Goal: Transaction & Acquisition: Purchase product/service

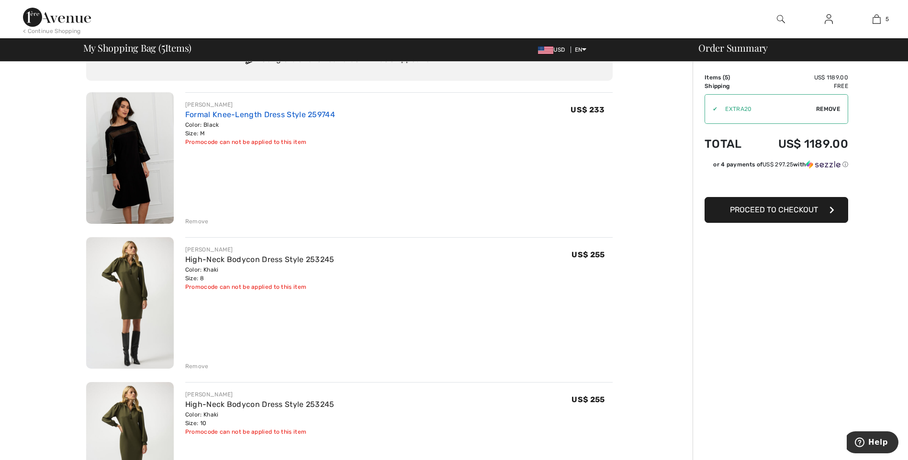
click at [211, 115] on link "Formal Knee-Length Dress Style 259744" at bounding box center [260, 114] width 150 height 9
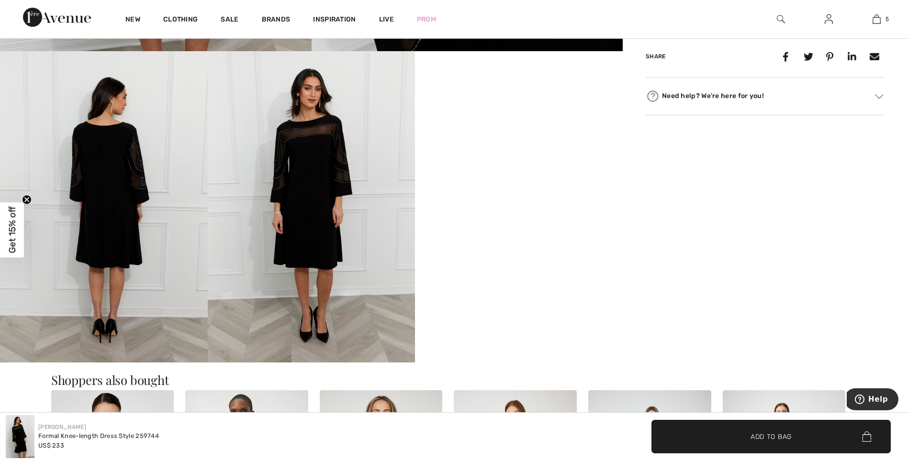
scroll to position [526, 0]
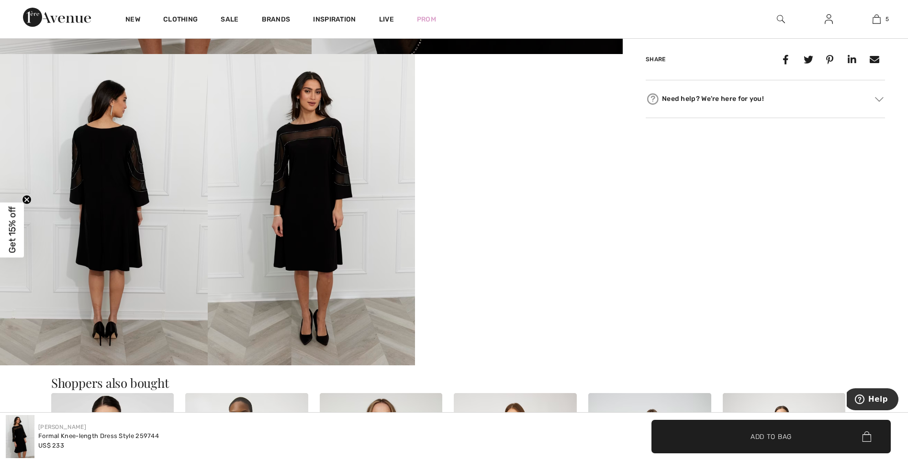
click at [116, 172] on img at bounding box center [104, 209] width 208 height 311
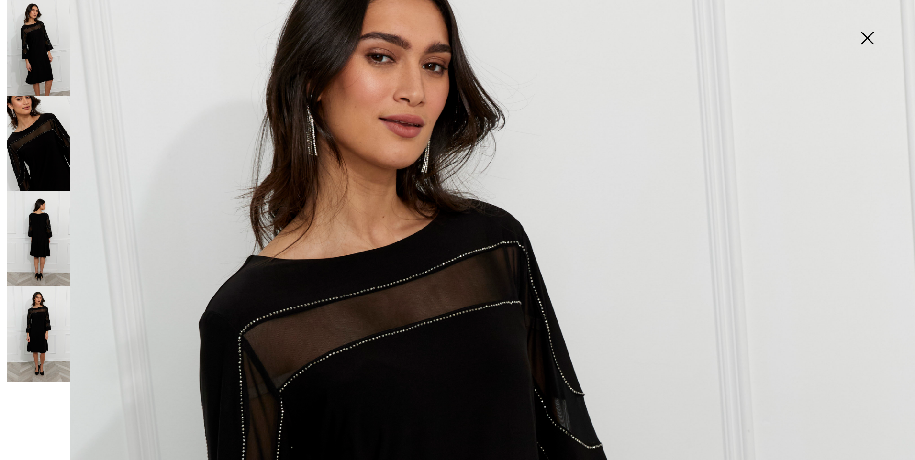
scroll to position [96, 0]
click at [862, 35] on img at bounding box center [867, 38] width 48 height 49
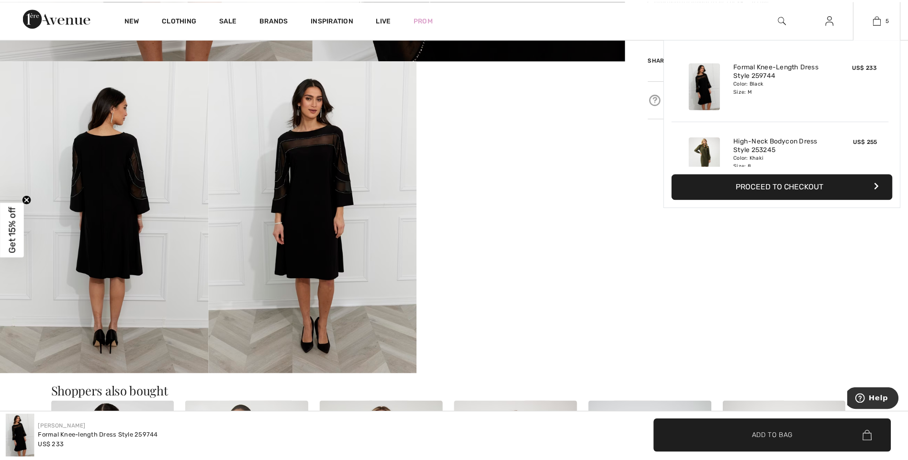
scroll to position [526, 0]
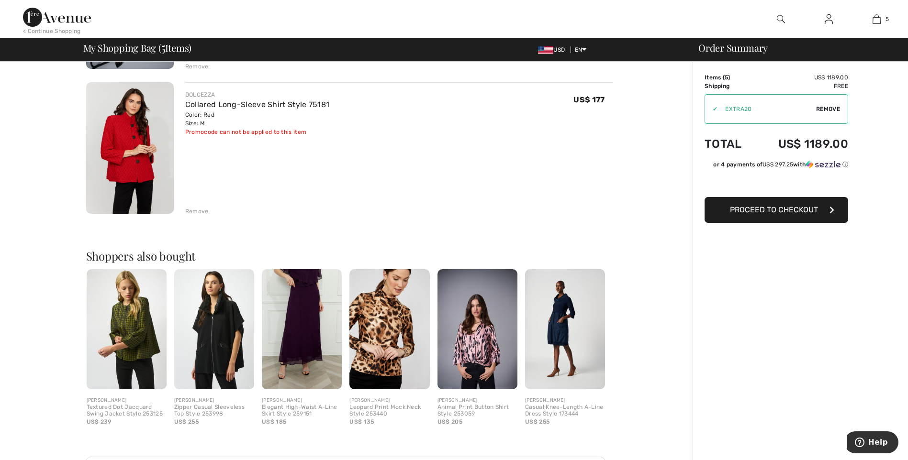
scroll to position [670, 0]
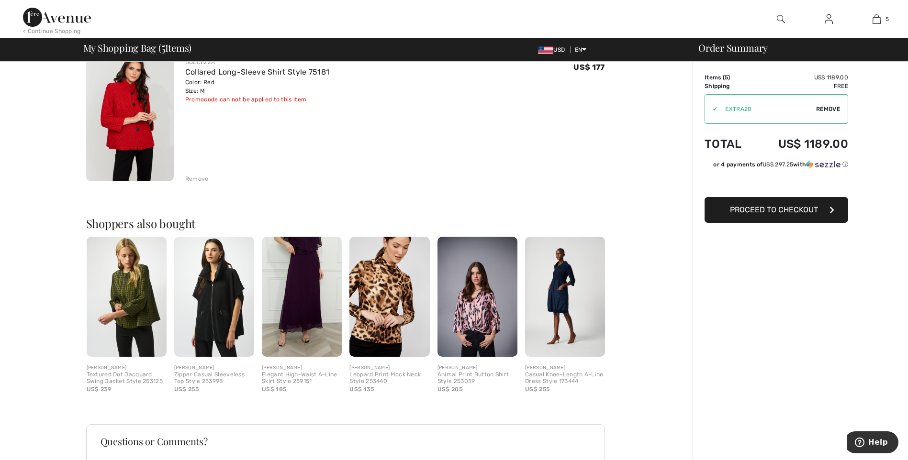
click at [133, 298] on img at bounding box center [127, 297] width 80 height 120
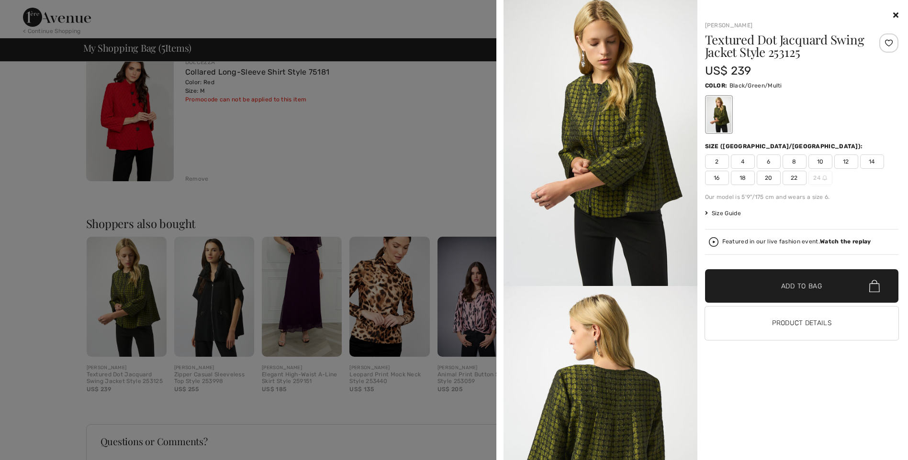
scroll to position [0, 0]
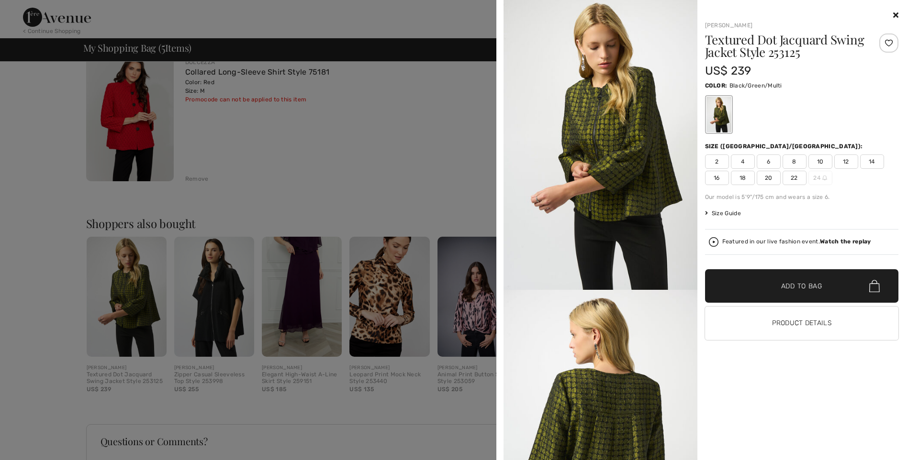
click at [896, 15] on icon at bounding box center [895, 15] width 5 height 8
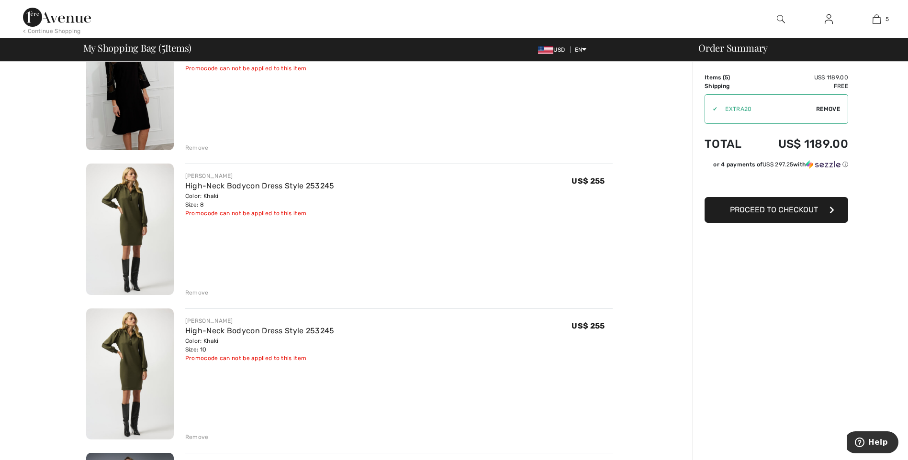
scroll to position [144, 0]
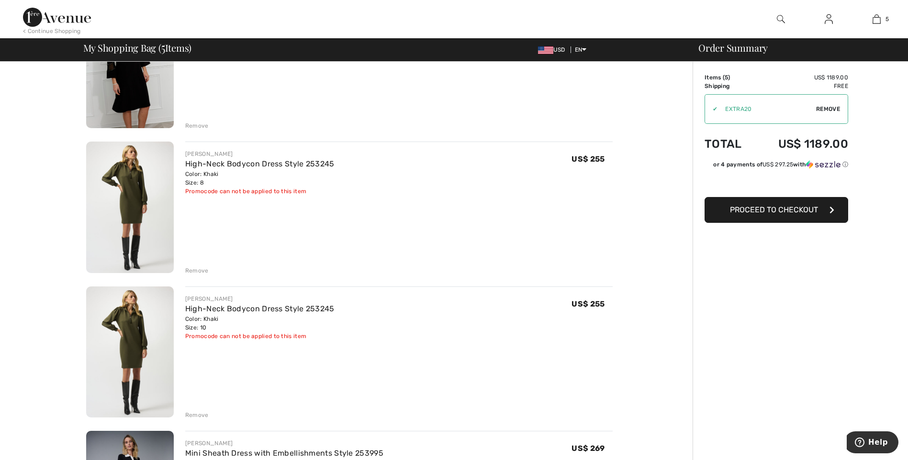
click at [191, 270] on div "Remove" at bounding box center [196, 270] width 23 height 9
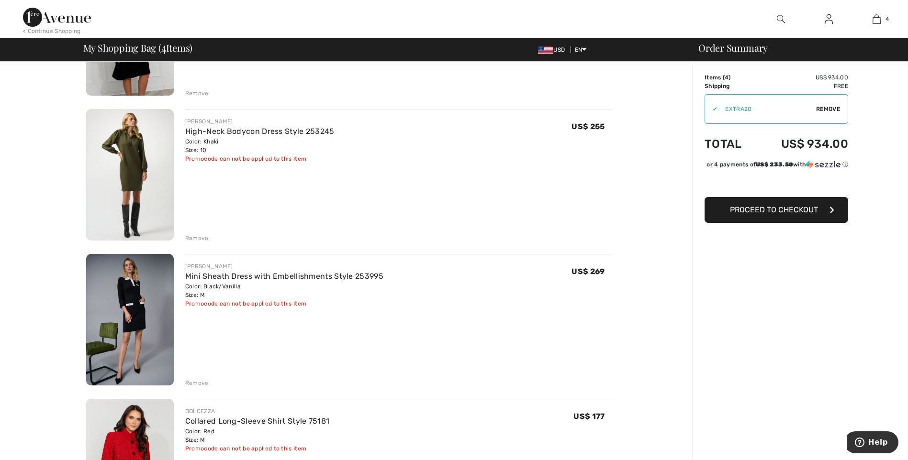
scroll to position [191, 0]
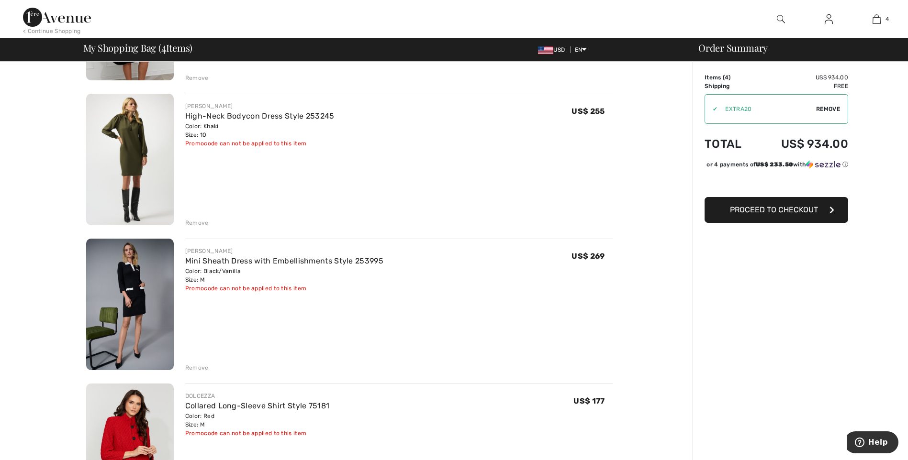
click at [191, 219] on div "Remove" at bounding box center [196, 223] width 23 height 9
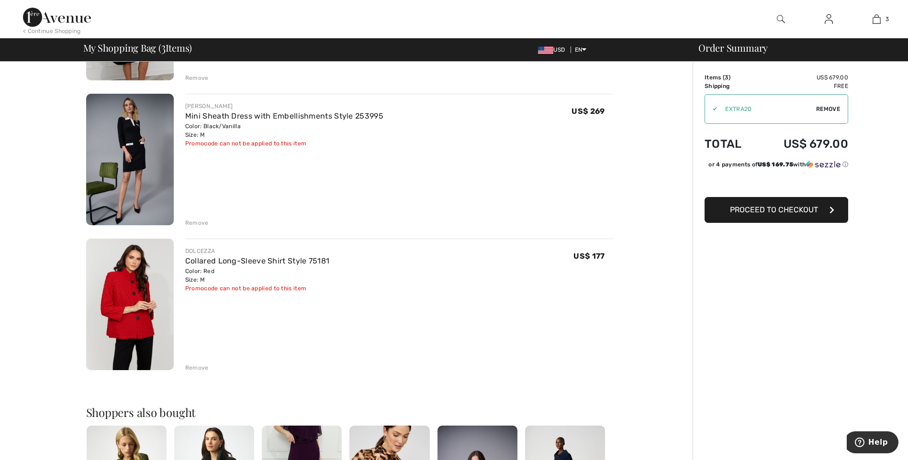
click at [775, 214] on button "Proceed to Checkout" at bounding box center [776, 210] width 144 height 26
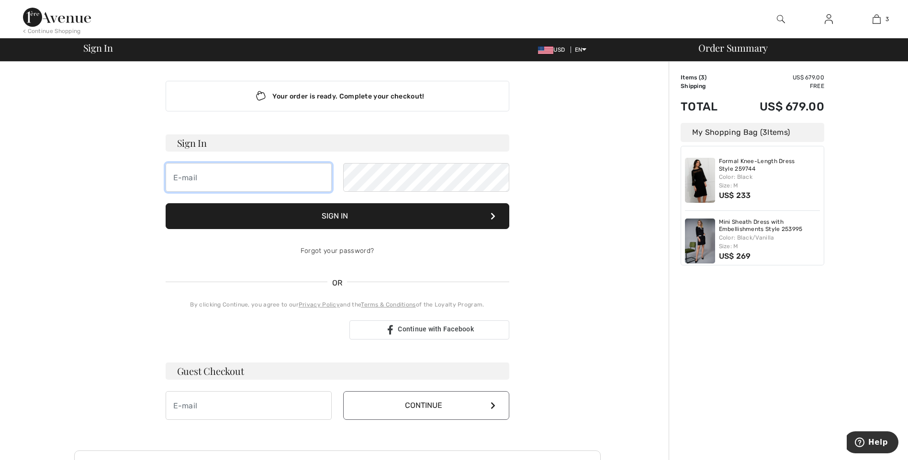
click at [190, 176] on input "email" at bounding box center [249, 177] width 166 height 29
type input "monica@1stexpressinc.com"
click at [330, 211] on button "Sign In" at bounding box center [338, 216] width 344 height 26
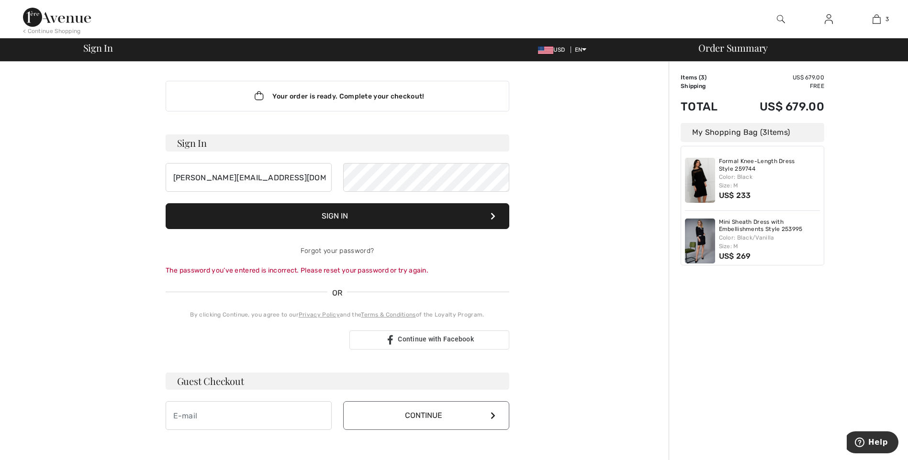
click at [328, 216] on button "Sign In" at bounding box center [338, 216] width 344 height 26
drag, startPoint x: 292, startPoint y: 176, endPoint x: 71, endPoint y: 149, distance: 222.7
click at [74, 150] on div "Your order is ready. Complete your checkout! Sign In monica@1stexpressinc.com S…" at bounding box center [337, 341] width 526 height 558
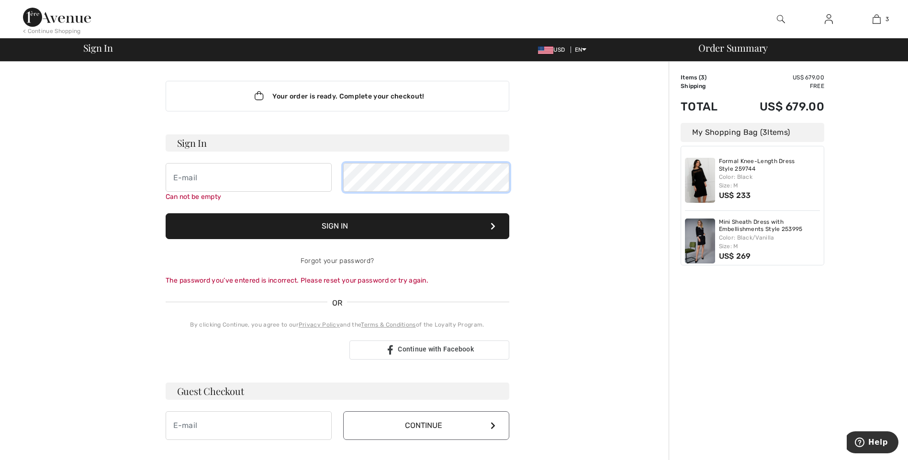
click at [139, 168] on div "Your order is ready. Complete your checkout! Sign In Can not be empty Sign In F…" at bounding box center [337, 346] width 526 height 568
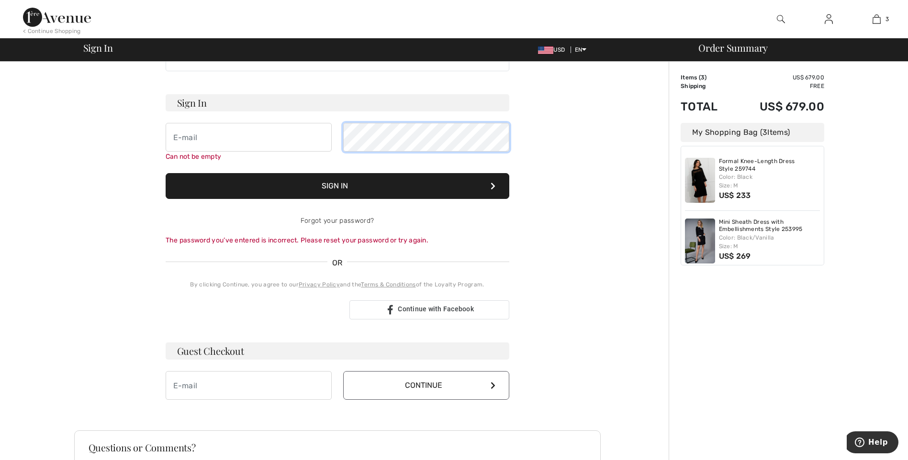
scroll to position [96, 0]
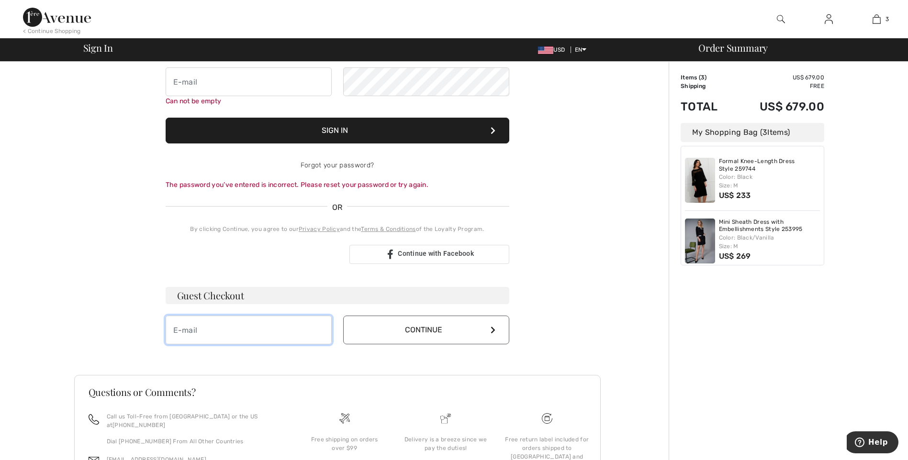
click at [173, 328] on input "email" at bounding box center [249, 330] width 166 height 29
type input "monica@1stexpressinc.com"
click at [432, 331] on button "Continue" at bounding box center [426, 330] width 166 height 29
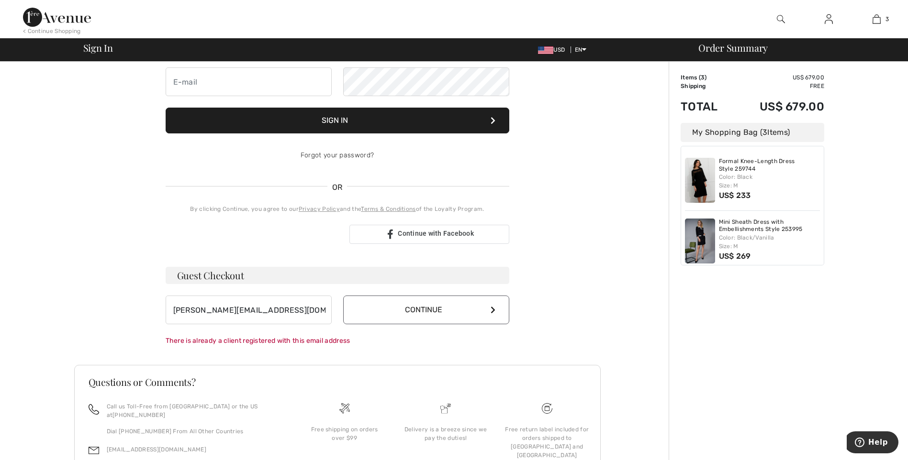
click at [405, 309] on button "Continue" at bounding box center [426, 310] width 166 height 29
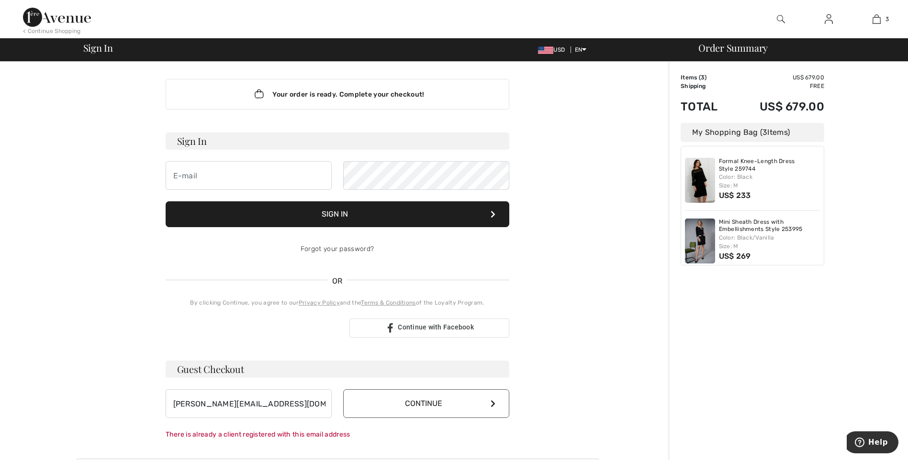
scroll to position [0, 0]
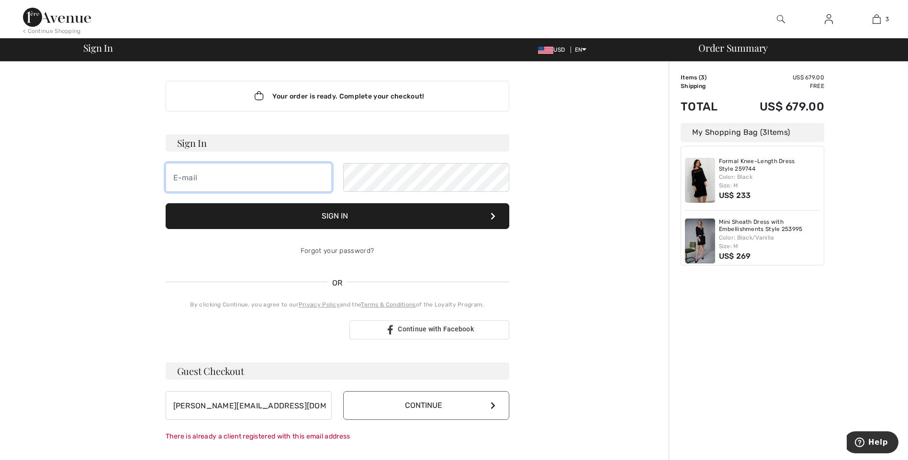
click at [213, 171] on input "email" at bounding box center [249, 177] width 166 height 29
type input "monica@1stexpressinc.com"
click at [318, 250] on link "Forgot your password?" at bounding box center [336, 251] width 73 height 8
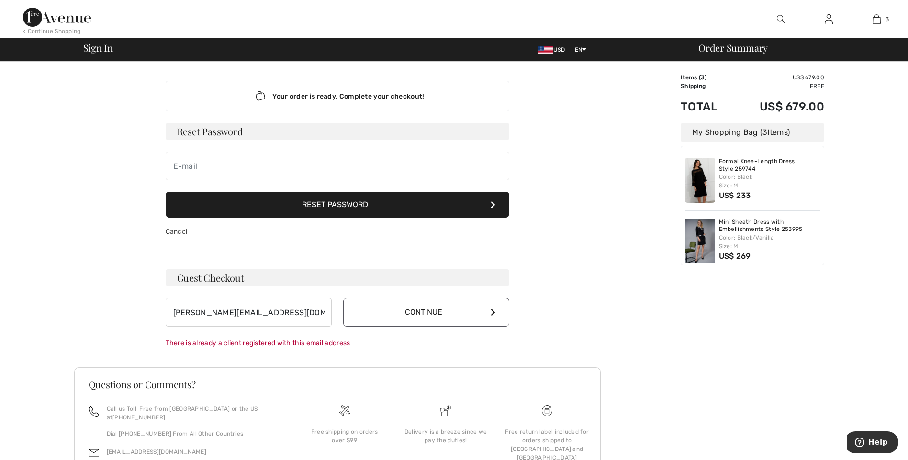
click at [312, 205] on button "Reset Password" at bounding box center [338, 205] width 344 height 26
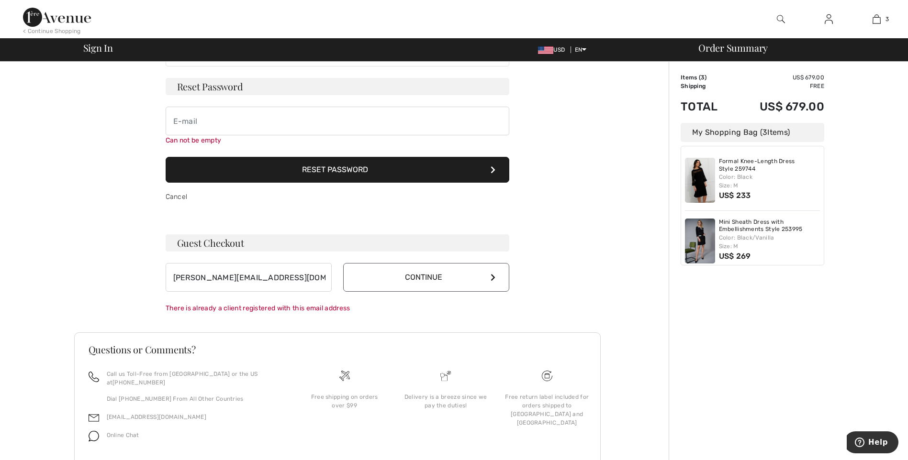
scroll to position [67, 0]
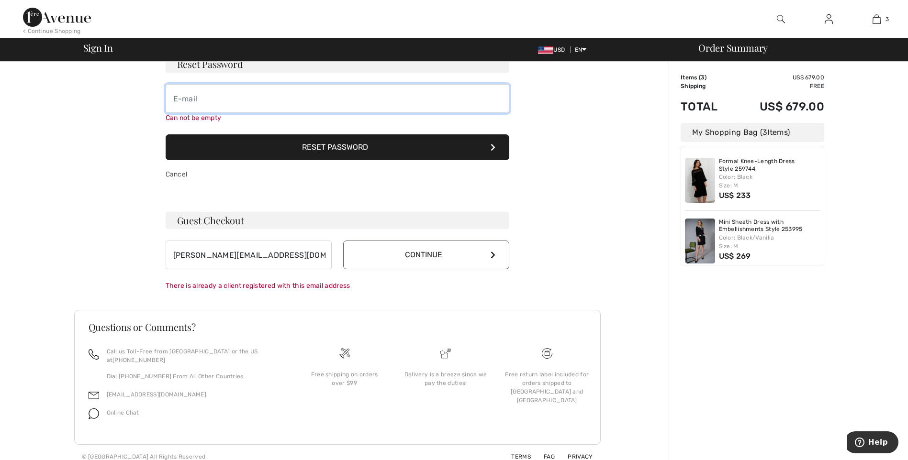
click at [200, 102] on input "email" at bounding box center [338, 98] width 344 height 29
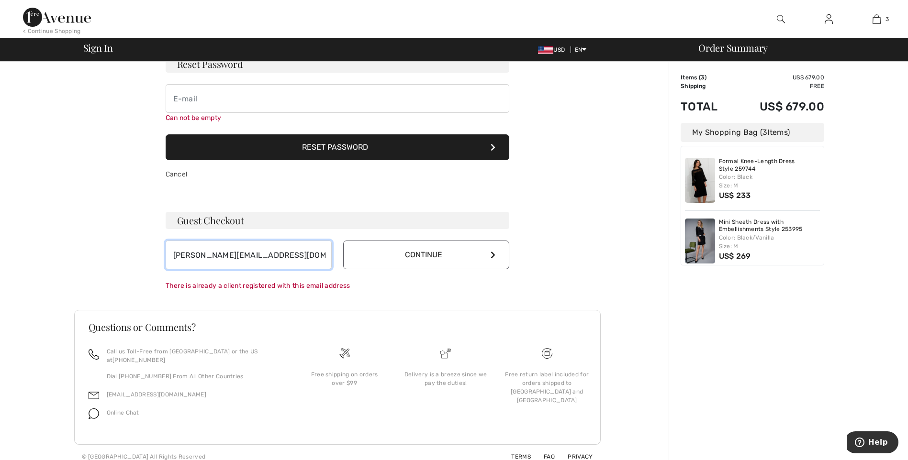
drag, startPoint x: 286, startPoint y: 260, endPoint x: 23, endPoint y: 212, distance: 267.0
click at [54, 236] on div "Your order is ready. Complete your checkout! Sign In monica@1stexpressinc.com S…" at bounding box center [337, 231] width 663 height 475
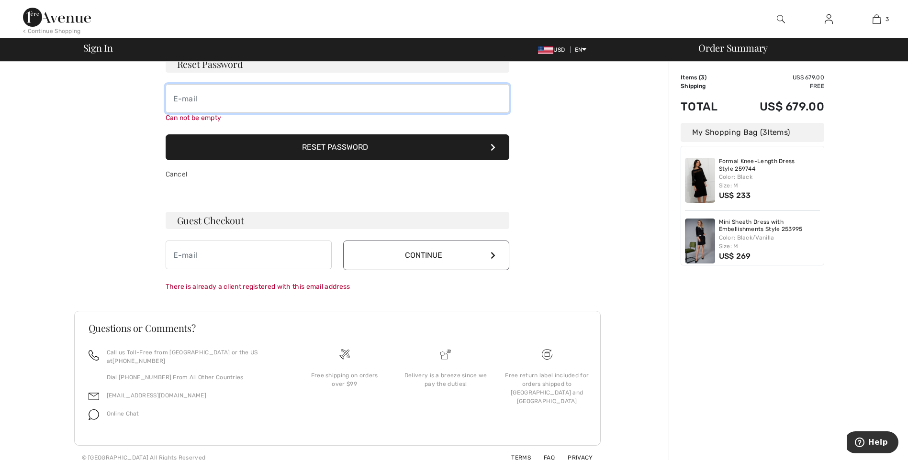
click at [174, 97] on input "email" at bounding box center [338, 98] width 344 height 29
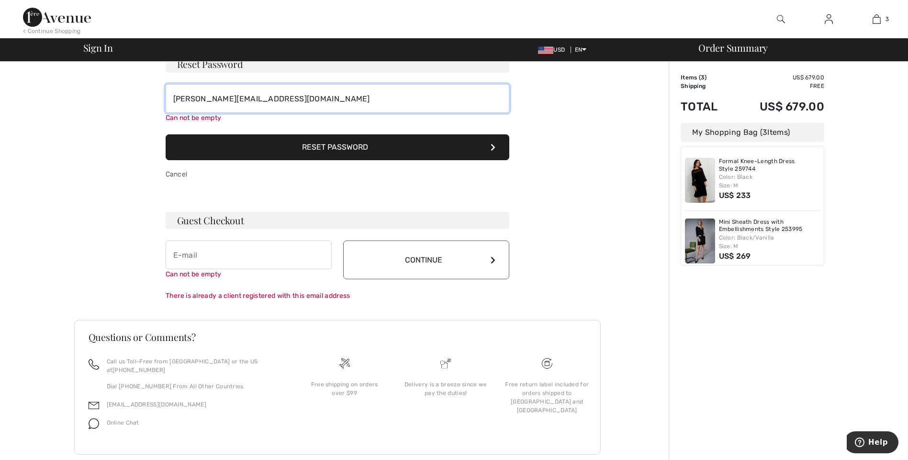
type input "[PERSON_NAME][EMAIL_ADDRESS][DOMAIN_NAME]"
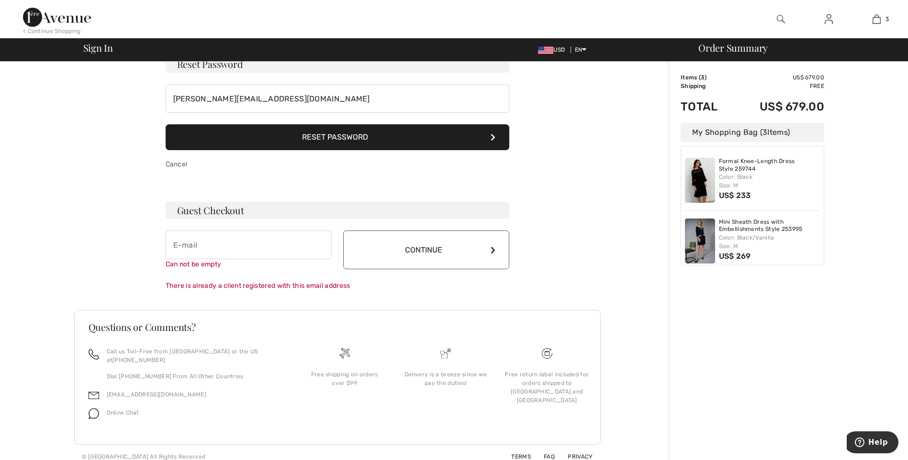
click at [331, 148] on button "Reset Password" at bounding box center [338, 137] width 344 height 26
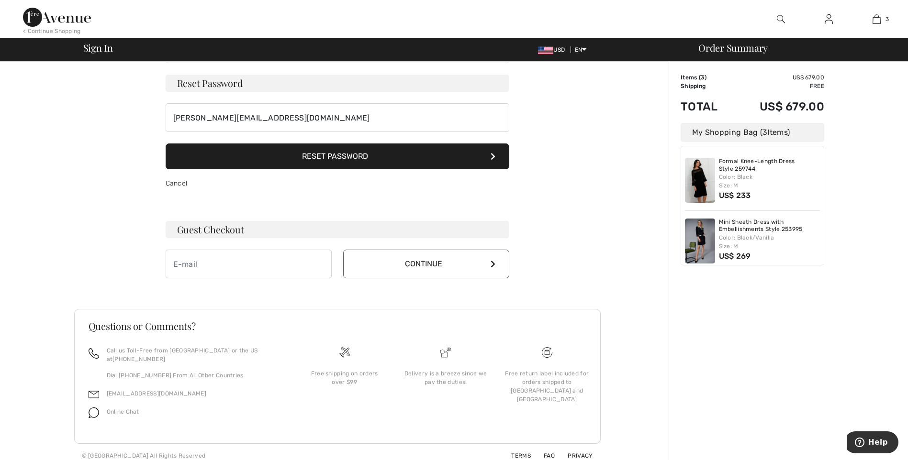
scroll to position [47, 0]
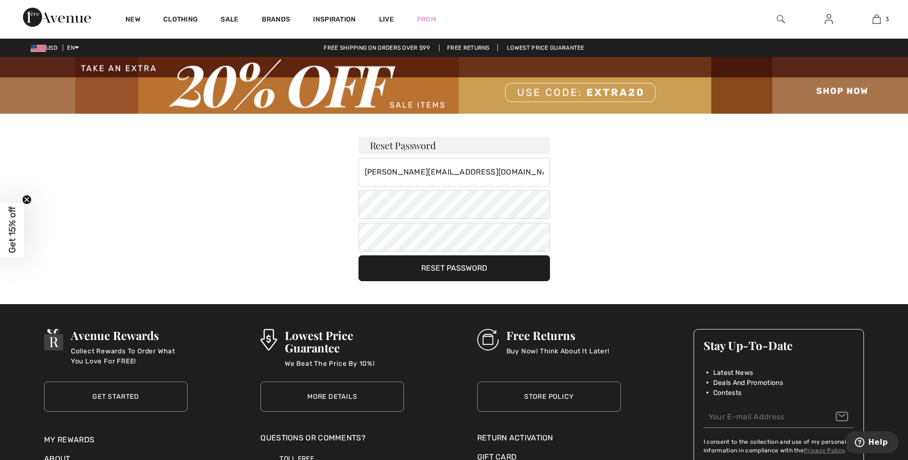
click at [447, 269] on button "Reset Password" at bounding box center [453, 268] width 191 height 26
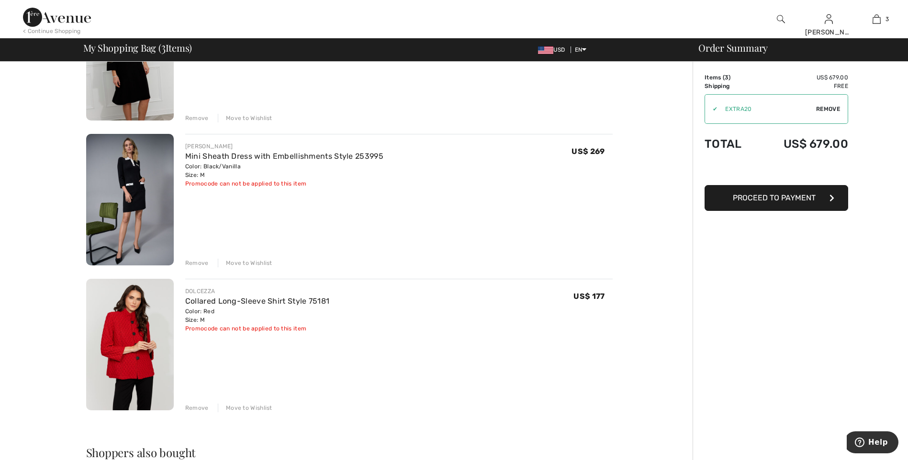
scroll to position [96, 0]
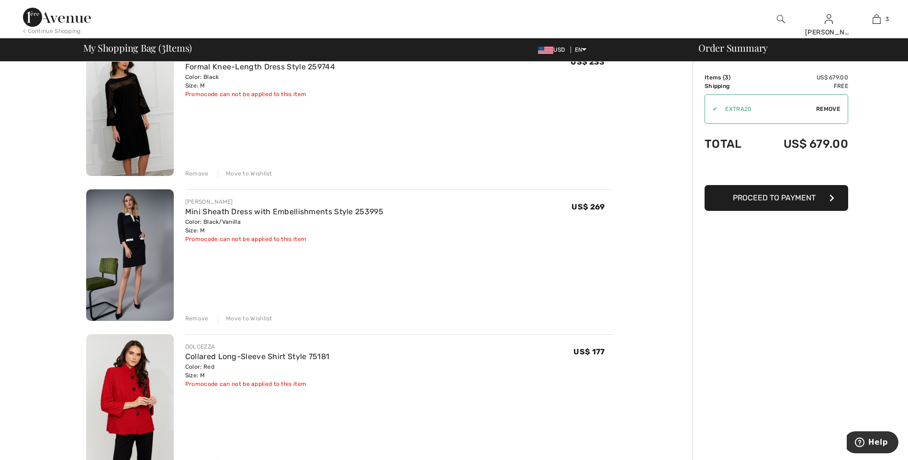
click at [763, 201] on span "Proceed to Payment" at bounding box center [773, 197] width 83 height 9
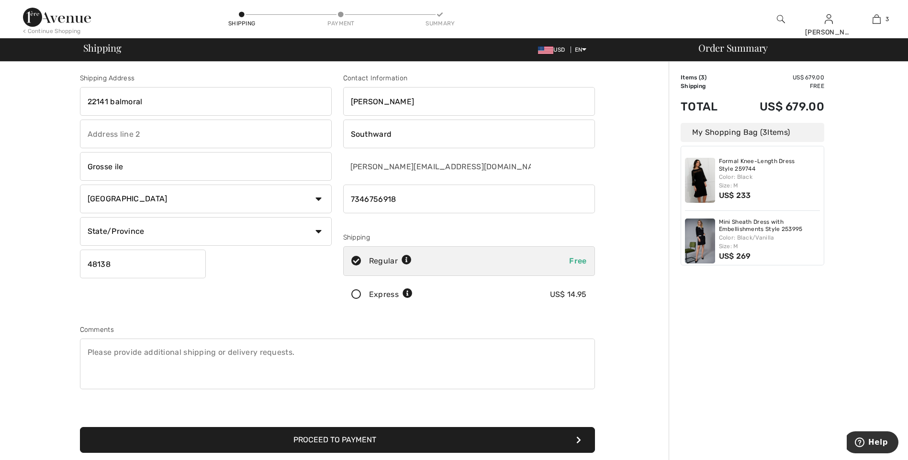
click at [316, 233] on select "State/Province Alabama Alaska American Samoa Arizona Arkansas California Colora…" at bounding box center [206, 231] width 252 height 29
select select "MI"
click at [80, 217] on select "State/Province Alabama Alaska American Samoa Arizona Arkansas California Colora…" at bounding box center [206, 231] width 252 height 29
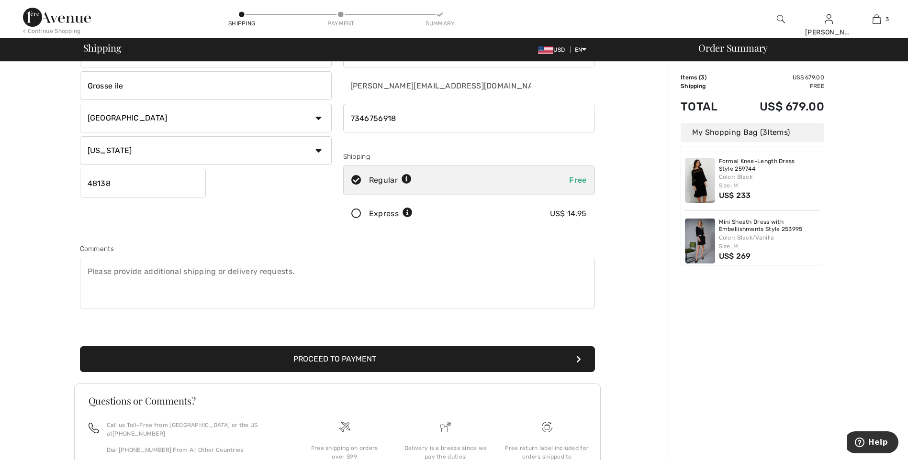
scroll to position [144, 0]
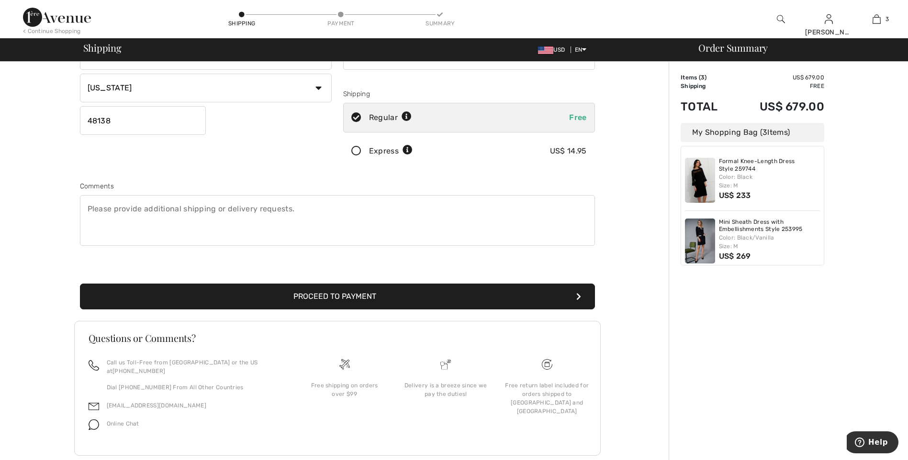
click at [343, 295] on button "Proceed to Payment" at bounding box center [337, 297] width 515 height 26
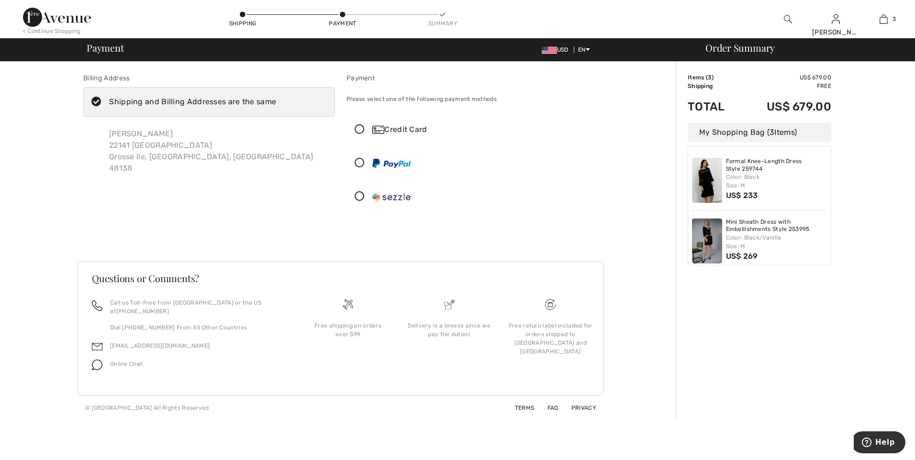
click at [359, 129] on icon at bounding box center [359, 130] width 25 height 10
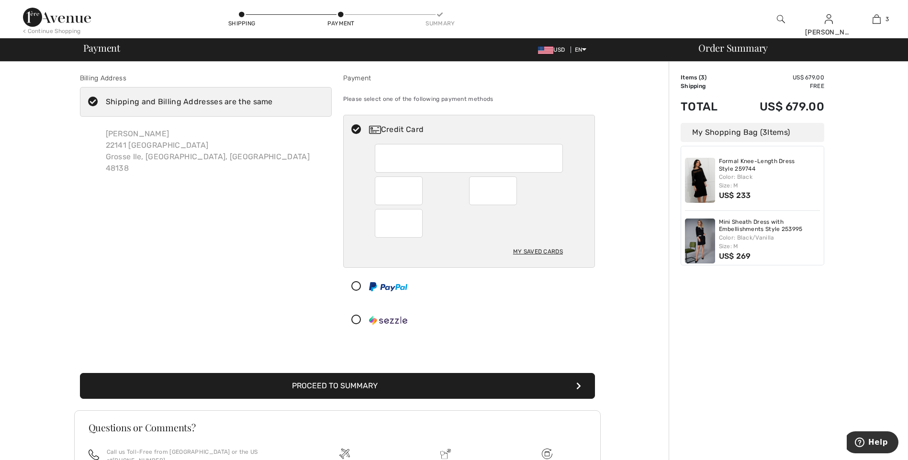
click at [369, 381] on button "Proceed to Summary" at bounding box center [337, 386] width 515 height 26
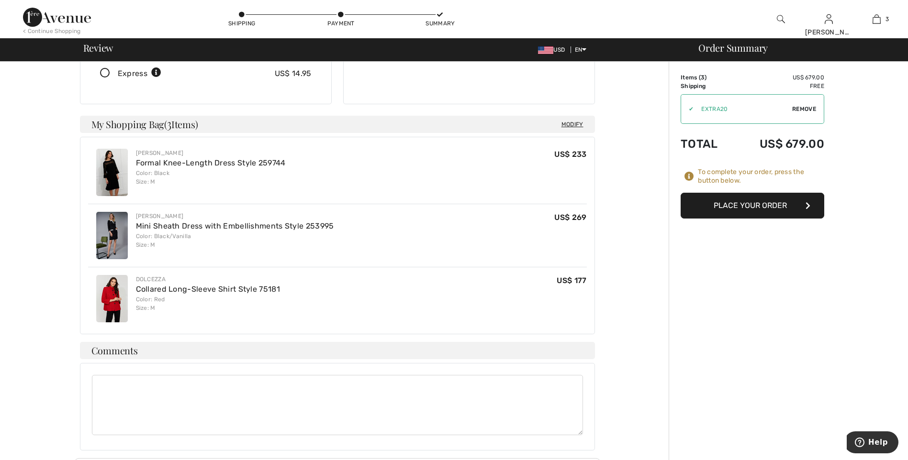
scroll to position [191, 0]
click at [764, 204] on button "Place Your Order" at bounding box center [752, 206] width 144 height 26
